Goal: Task Accomplishment & Management: Manage account settings

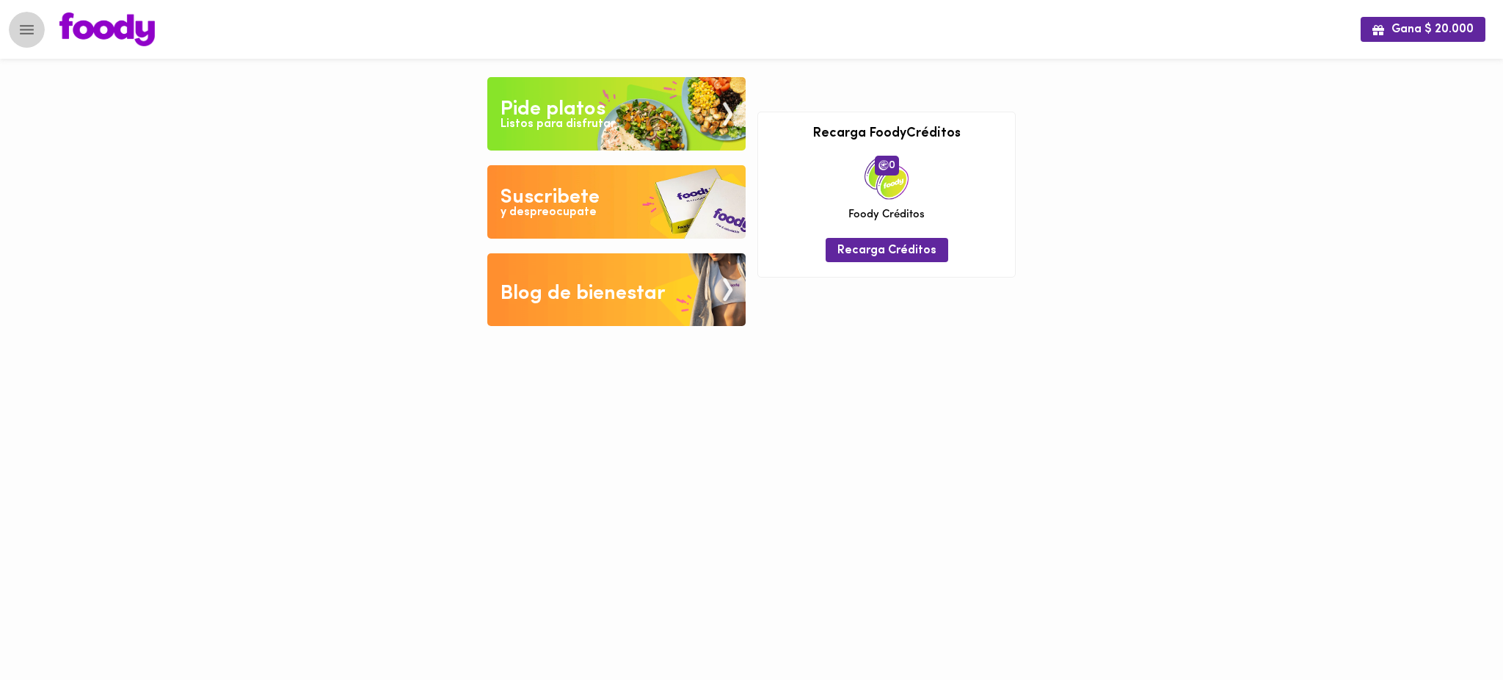
click at [37, 25] on button "Menu" at bounding box center [27, 30] width 36 height 36
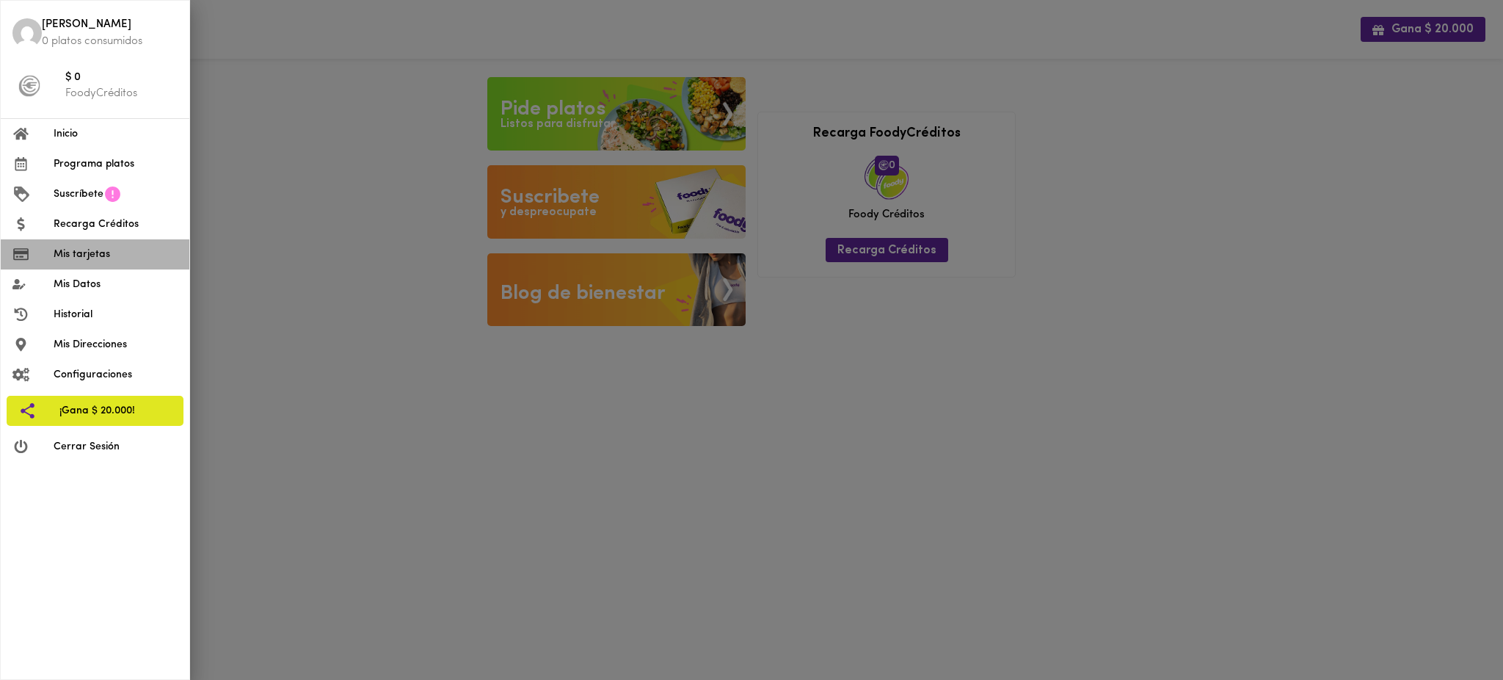
click at [100, 257] on span "Mis tarjetas" at bounding box center [116, 254] width 124 height 15
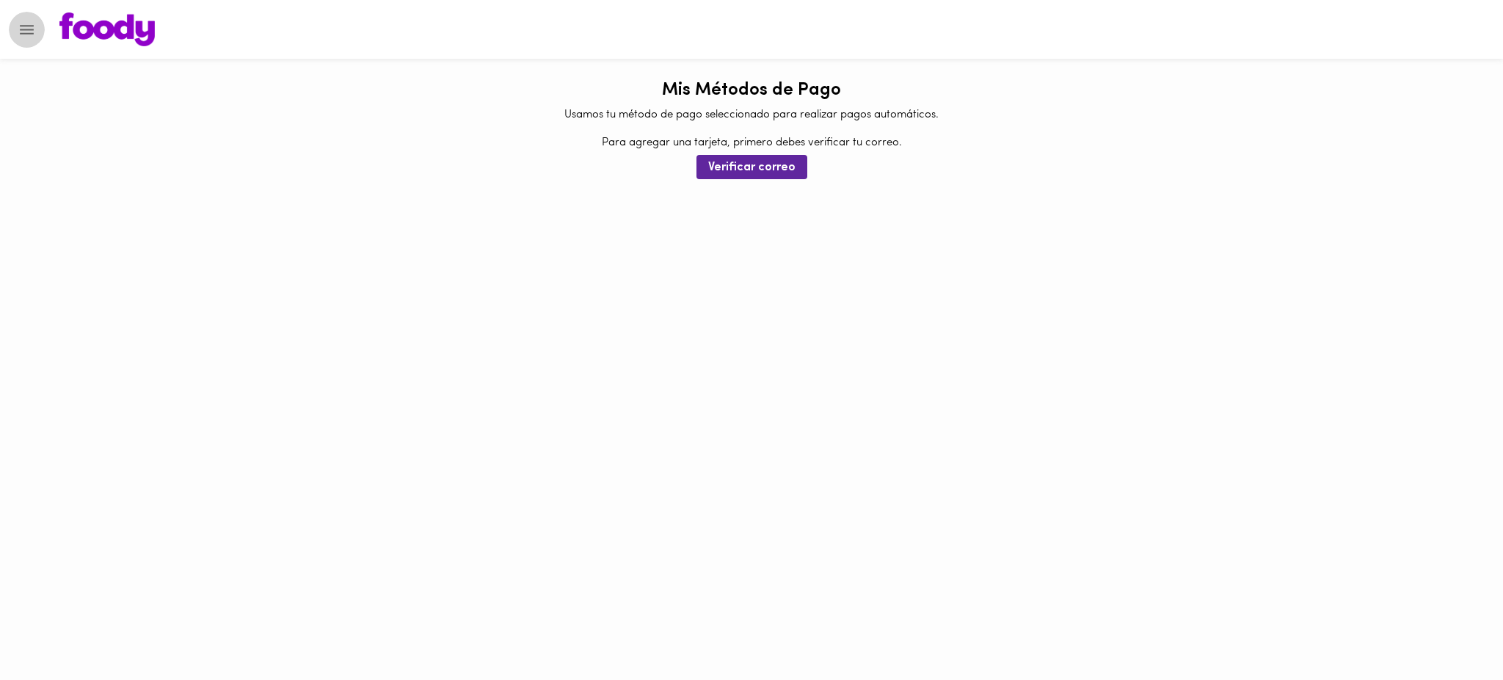
click at [28, 25] on icon "Menu" at bounding box center [27, 30] width 14 height 10
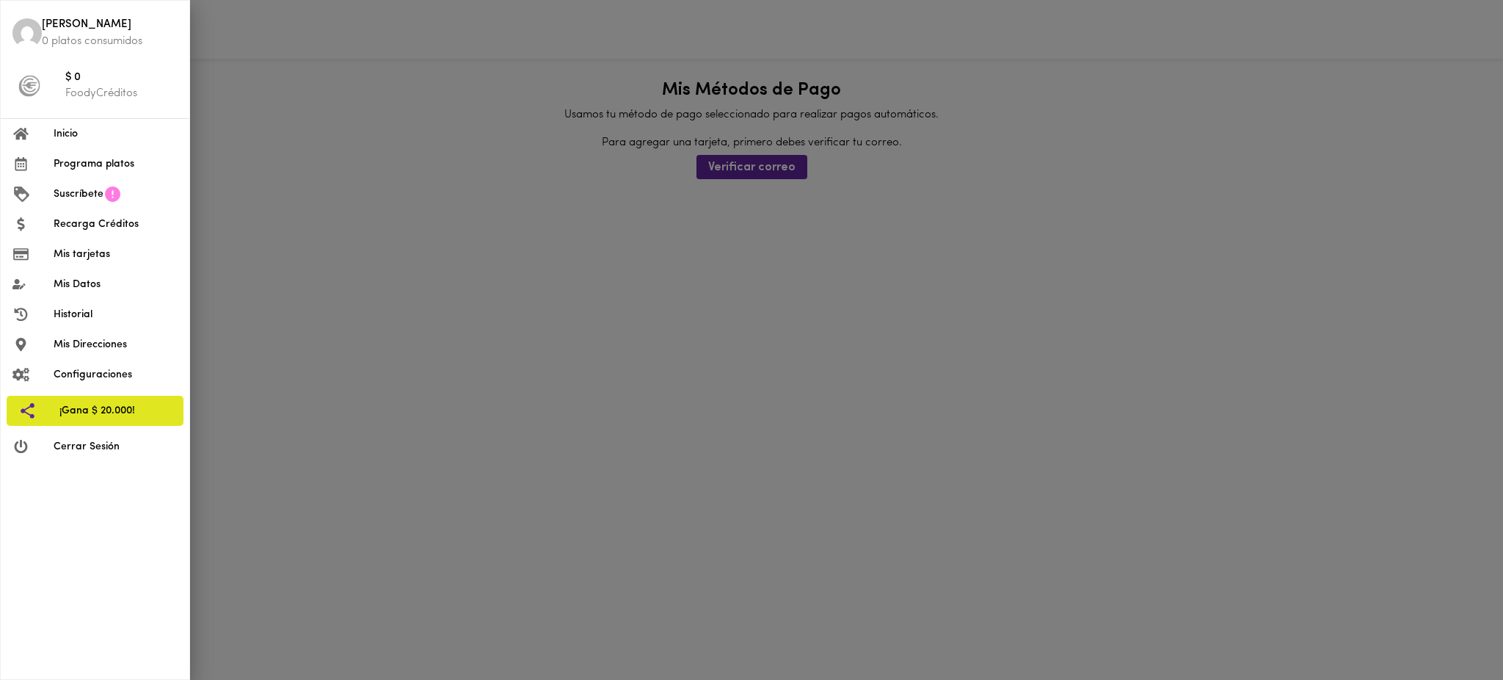
click at [98, 446] on span "Cerrar Sesión" at bounding box center [116, 446] width 124 height 15
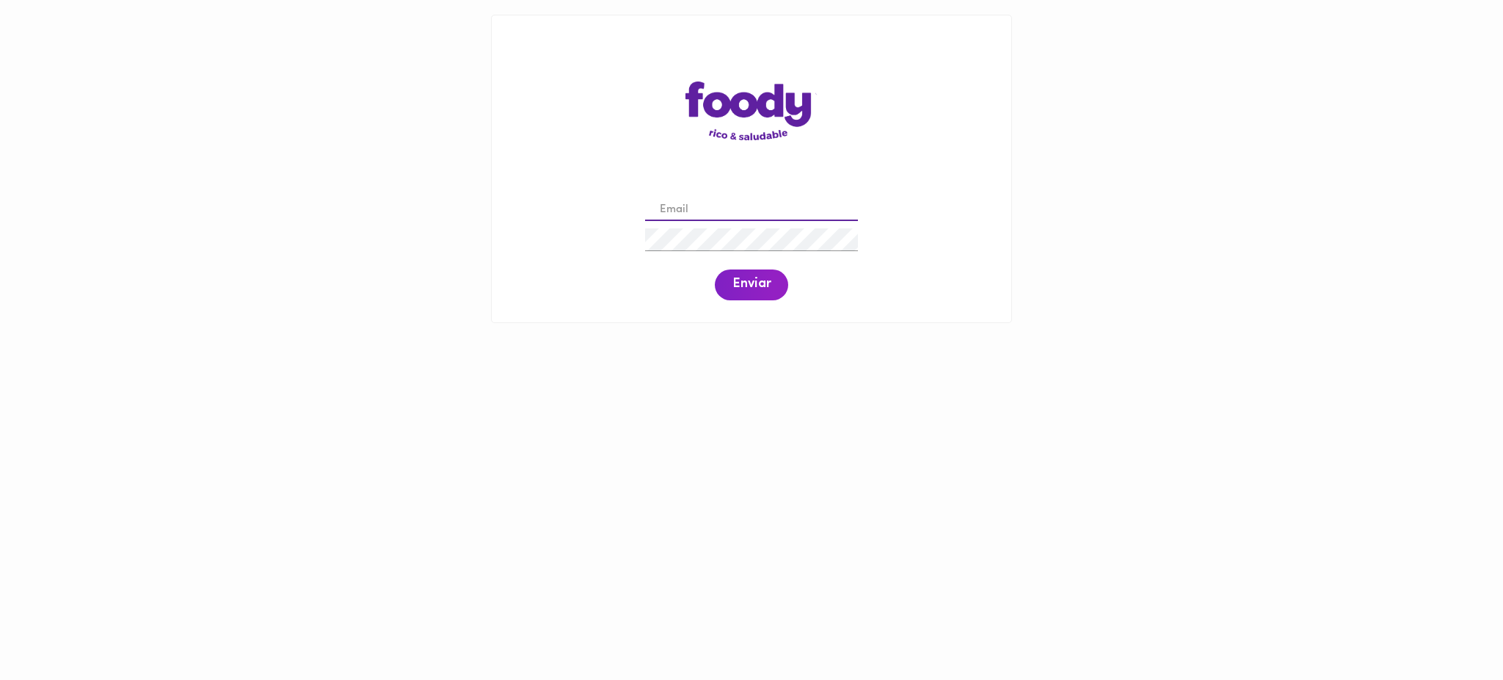
click at [790, 201] on input "email" at bounding box center [751, 210] width 213 height 23
paste input "[PERSON_NAME][EMAIL_ADDRESS][DOMAIN_NAME]"
type input "[PERSON_NAME][EMAIL_ADDRESS][DOMAIN_NAME]"
click at [743, 283] on span "Enviar" at bounding box center [751, 285] width 38 height 16
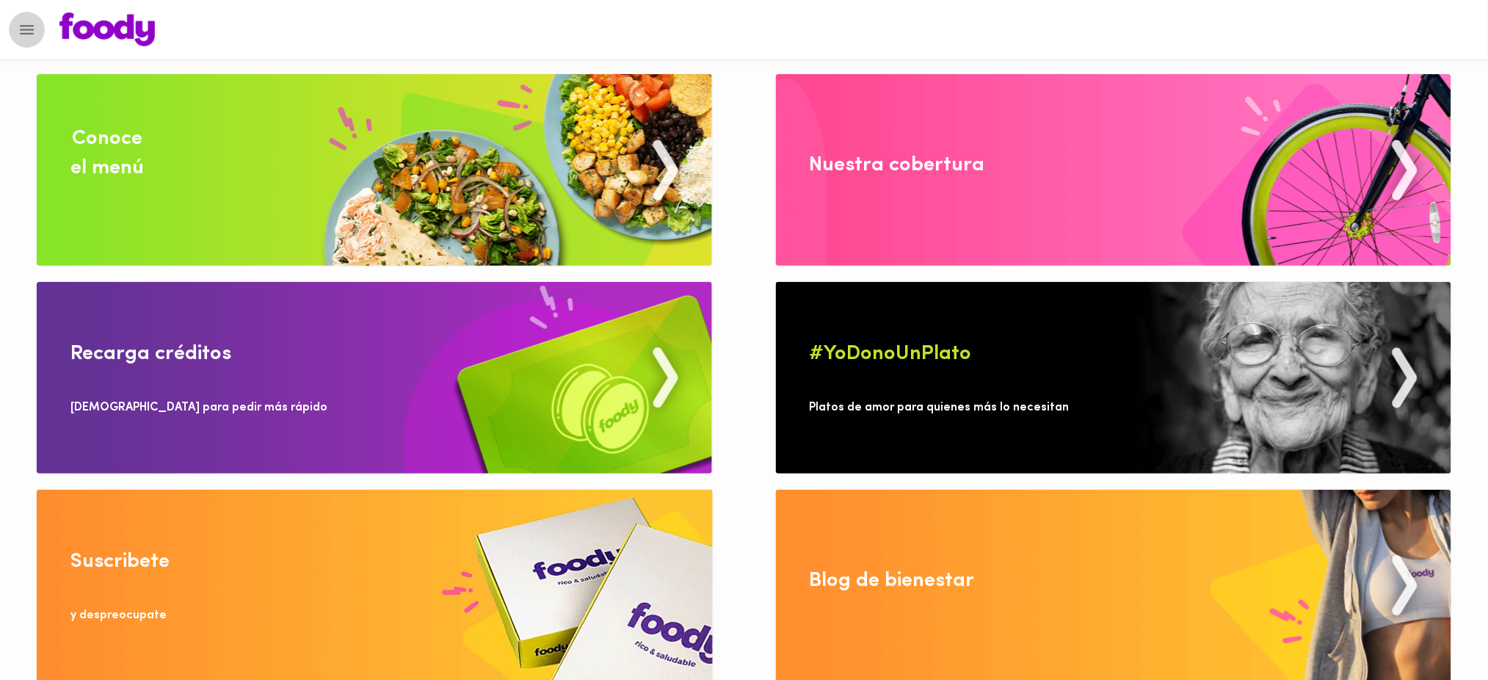
click at [26, 29] on icon "Menu" at bounding box center [27, 30] width 14 height 10
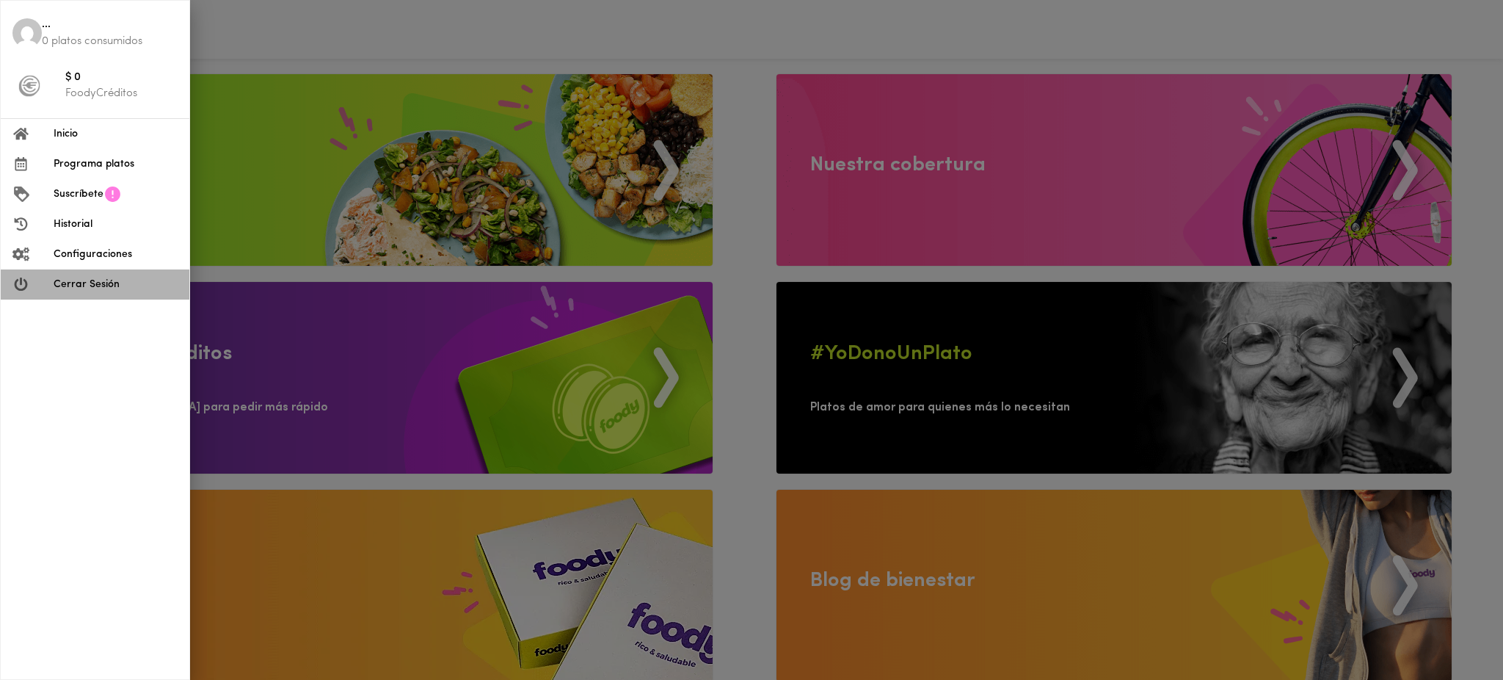
click at [106, 294] on li "Cerrar Sesión" at bounding box center [95, 284] width 189 height 30
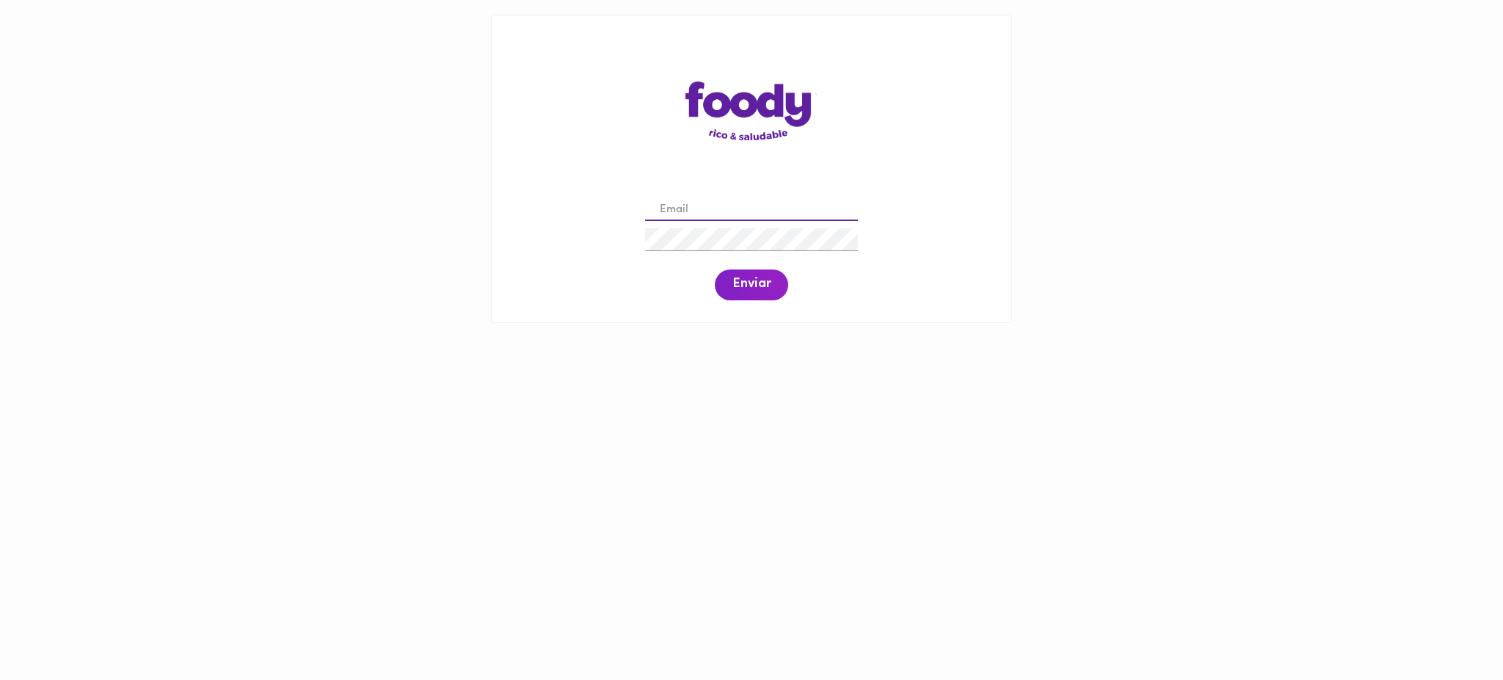
click at [688, 210] on input "email" at bounding box center [751, 210] width 213 height 23
paste input "amincadena3@gmail.com"
click at [749, 292] on span "Enviar" at bounding box center [751, 285] width 38 height 16
click at [740, 281] on span "Enviar" at bounding box center [751, 285] width 38 height 16
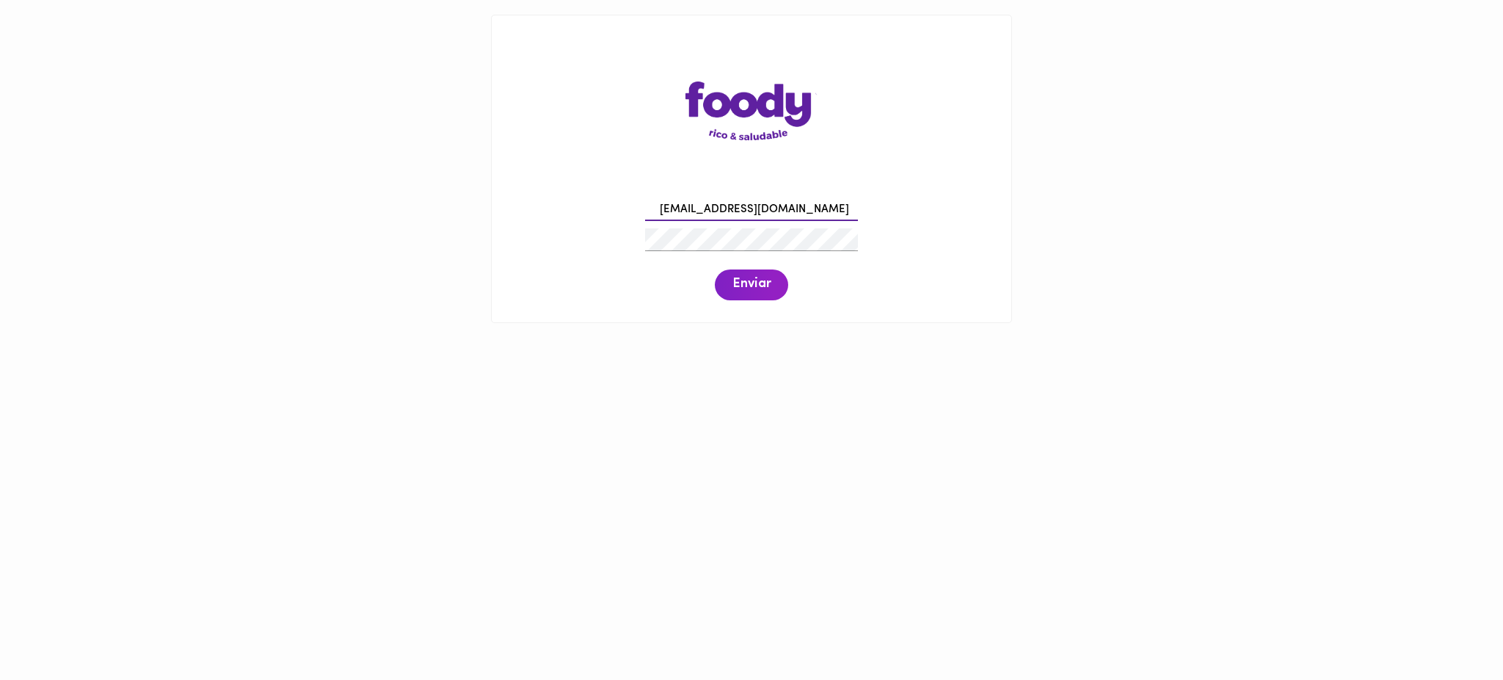
drag, startPoint x: 803, startPoint y: 207, endPoint x: 609, endPoint y: 193, distance: 194.3
click at [609, 193] on div "amincadena3@gmail.com Enviar" at bounding box center [751, 248] width 490 height 112
paste input "talentohumano@todoscomemos"
type input "talentohumano@todoscomemos.com"
click at [758, 289] on span "Enviar" at bounding box center [751, 285] width 38 height 16
